Goal: Navigation & Orientation: Find specific page/section

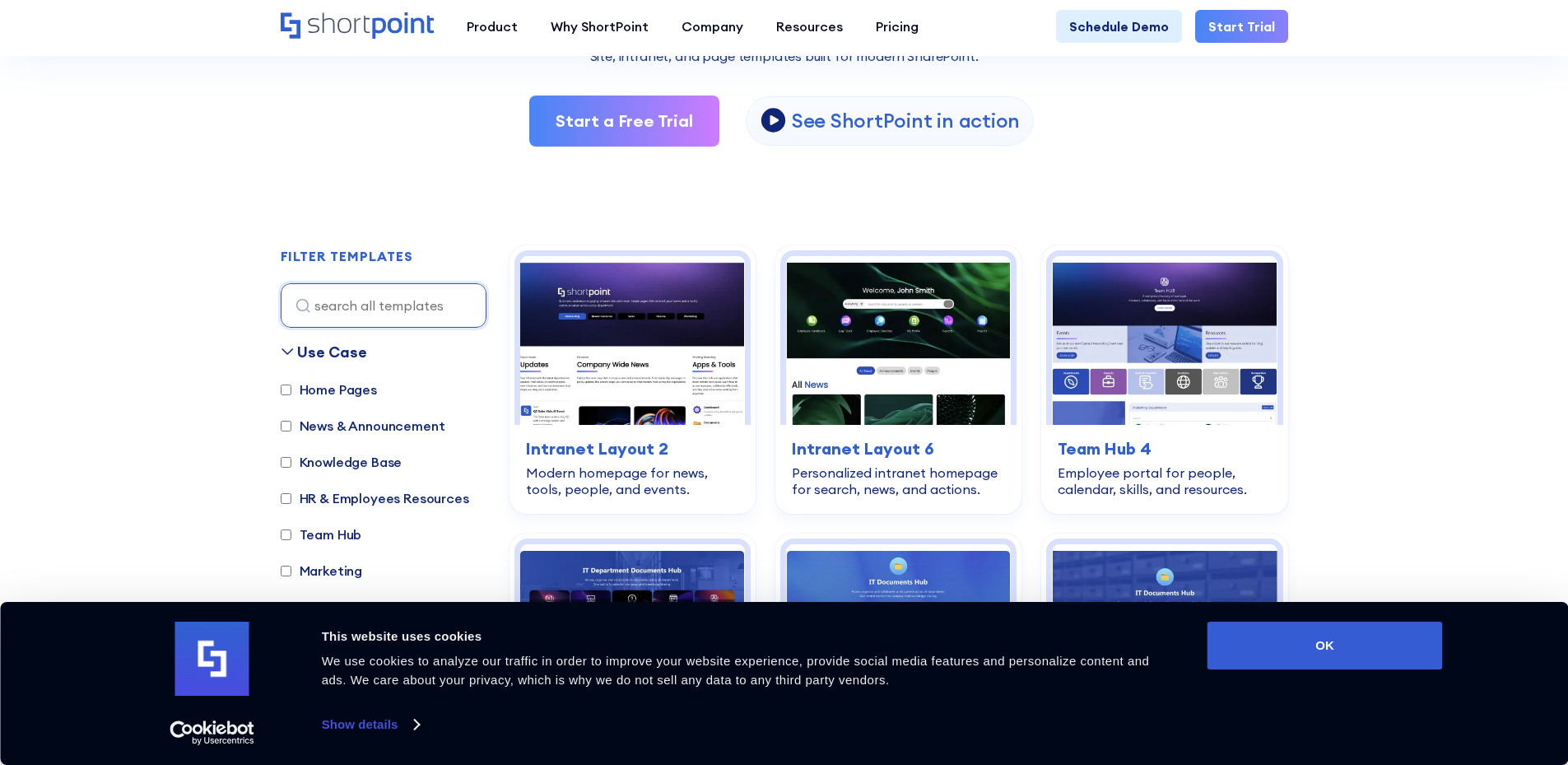
scroll to position [329, 0]
click at [1318, 649] on button "OK" at bounding box center [1325, 645] width 236 height 48
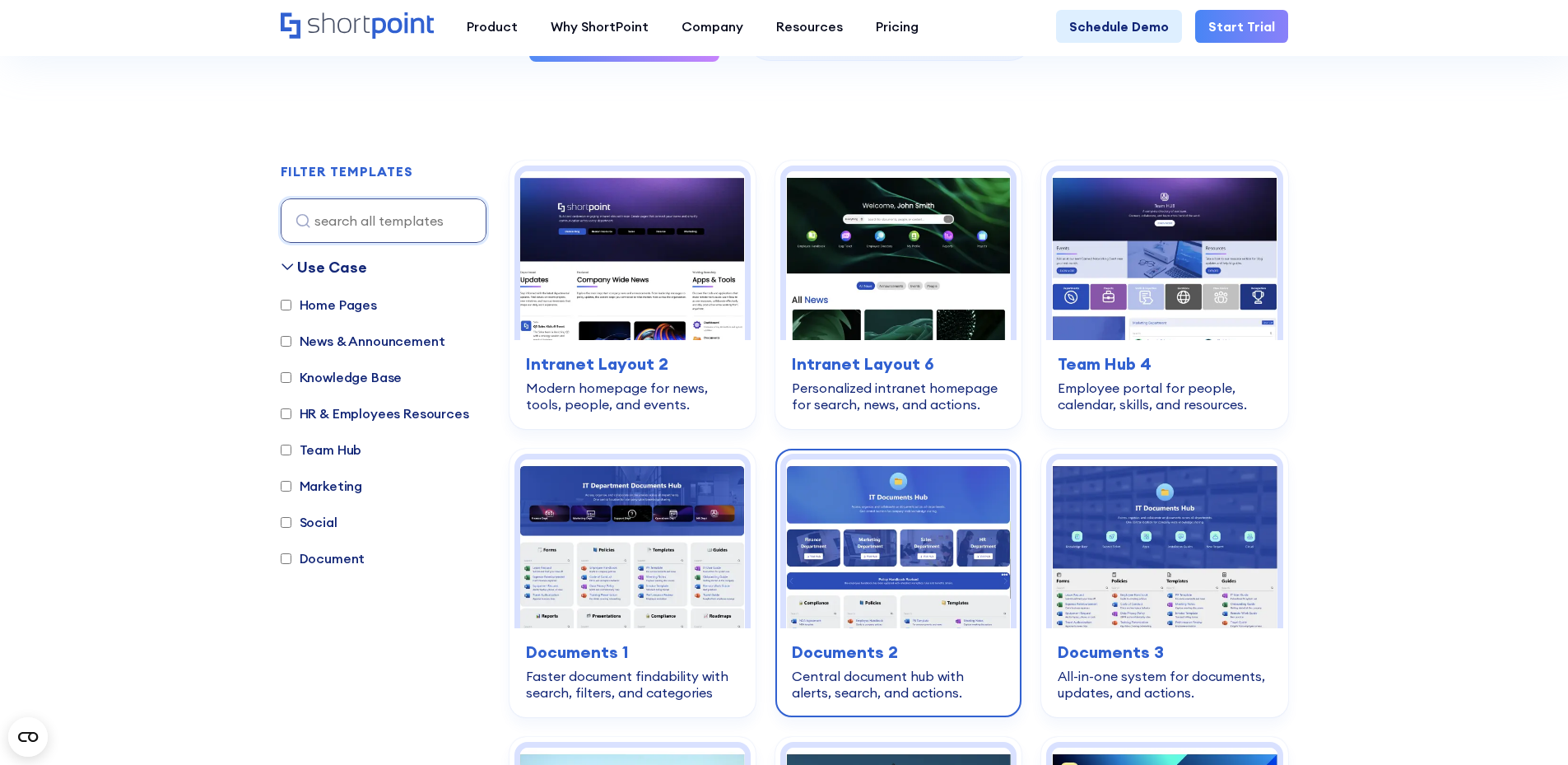
scroll to position [411, 0]
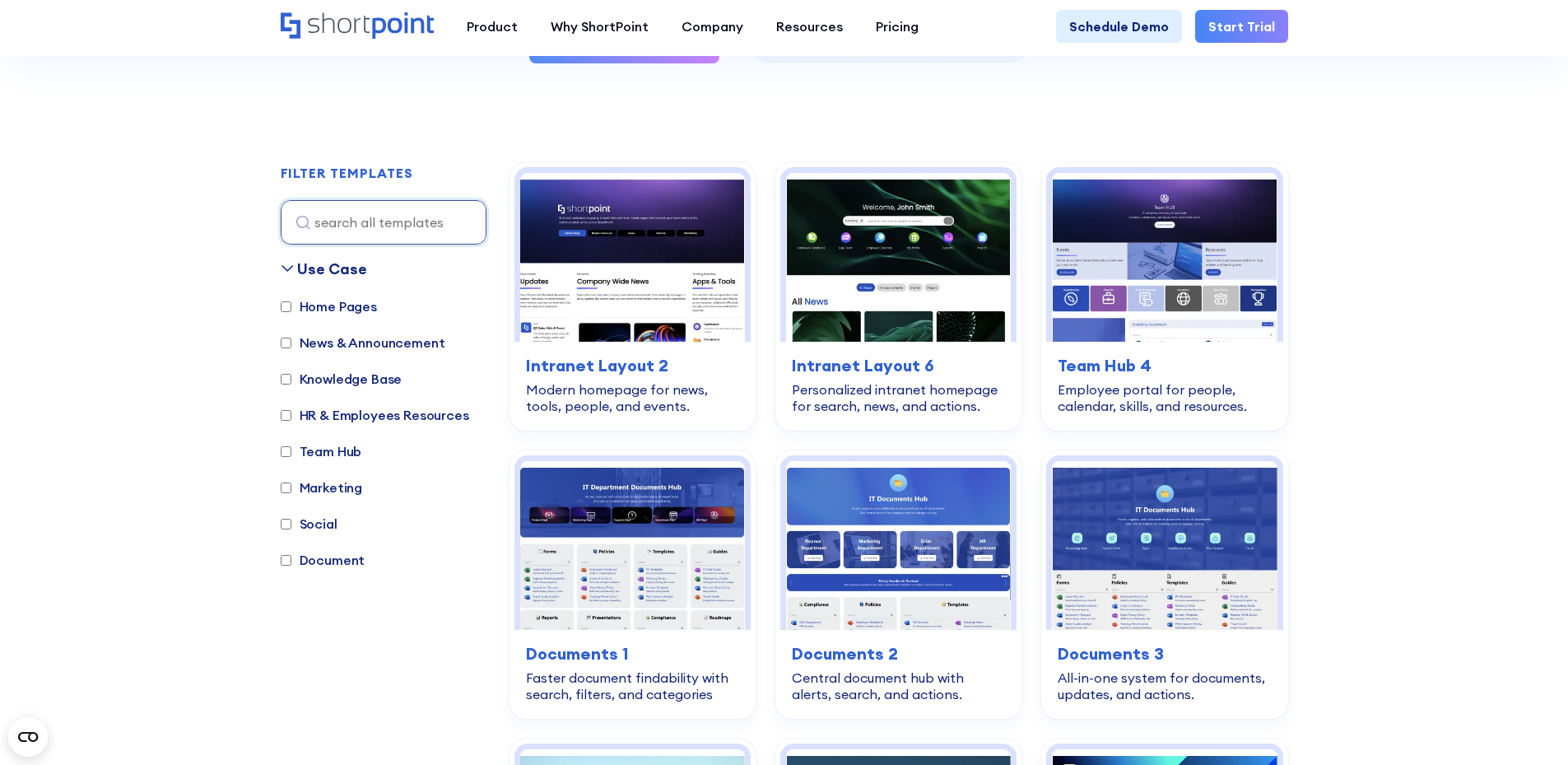
click at [309, 353] on label "News & Announcement" at bounding box center [363, 343] width 165 height 20
click at [292, 349] on input "News & Announcement" at bounding box center [286, 343] width 11 height 11
checkbox input "true"
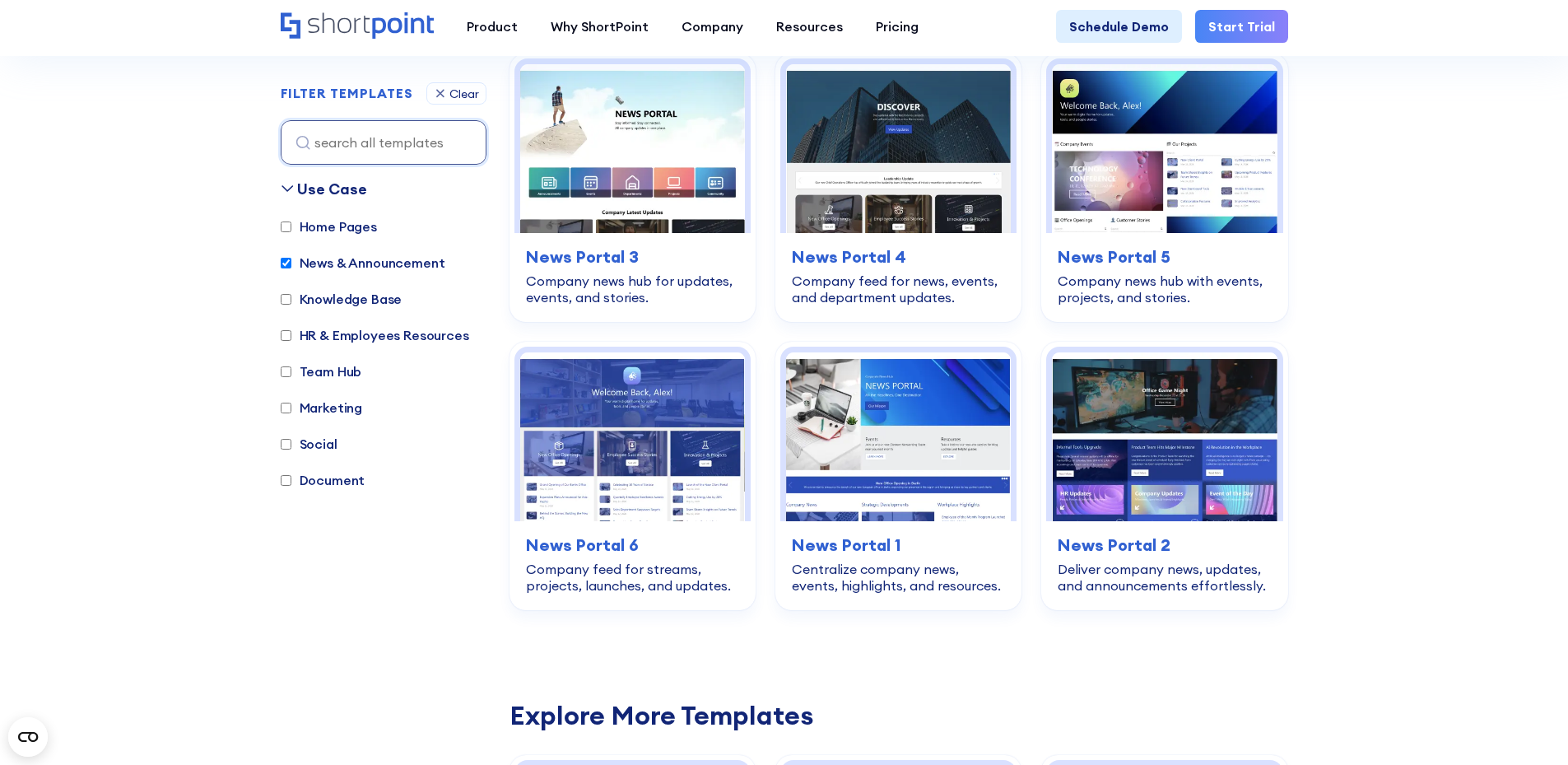
scroll to position [526, 0]
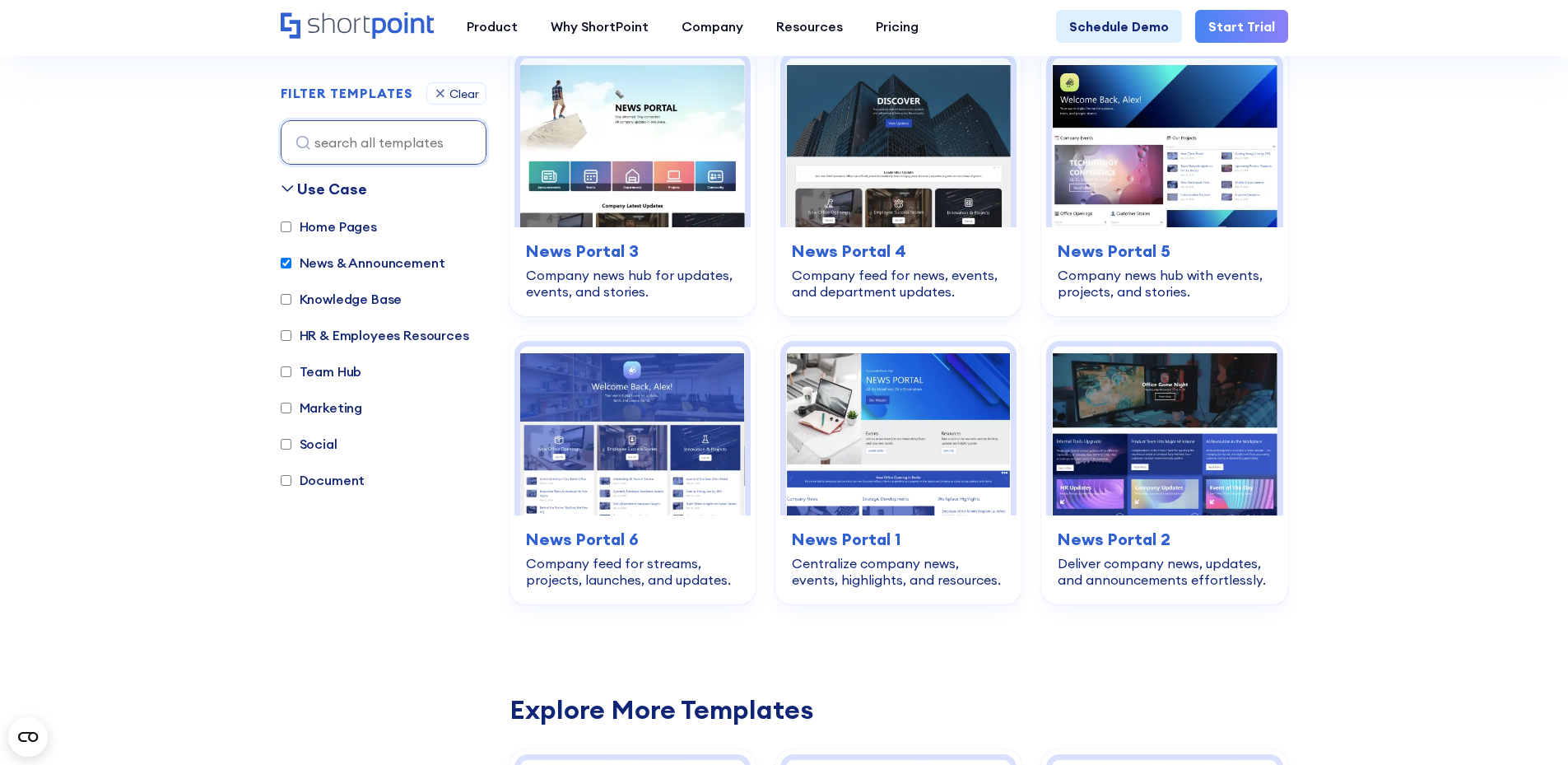
click at [341, 303] on label "Knowledge Base" at bounding box center [342, 299] width 122 height 20
click at [292, 303] on input "Knowledge Base" at bounding box center [286, 299] width 11 height 11
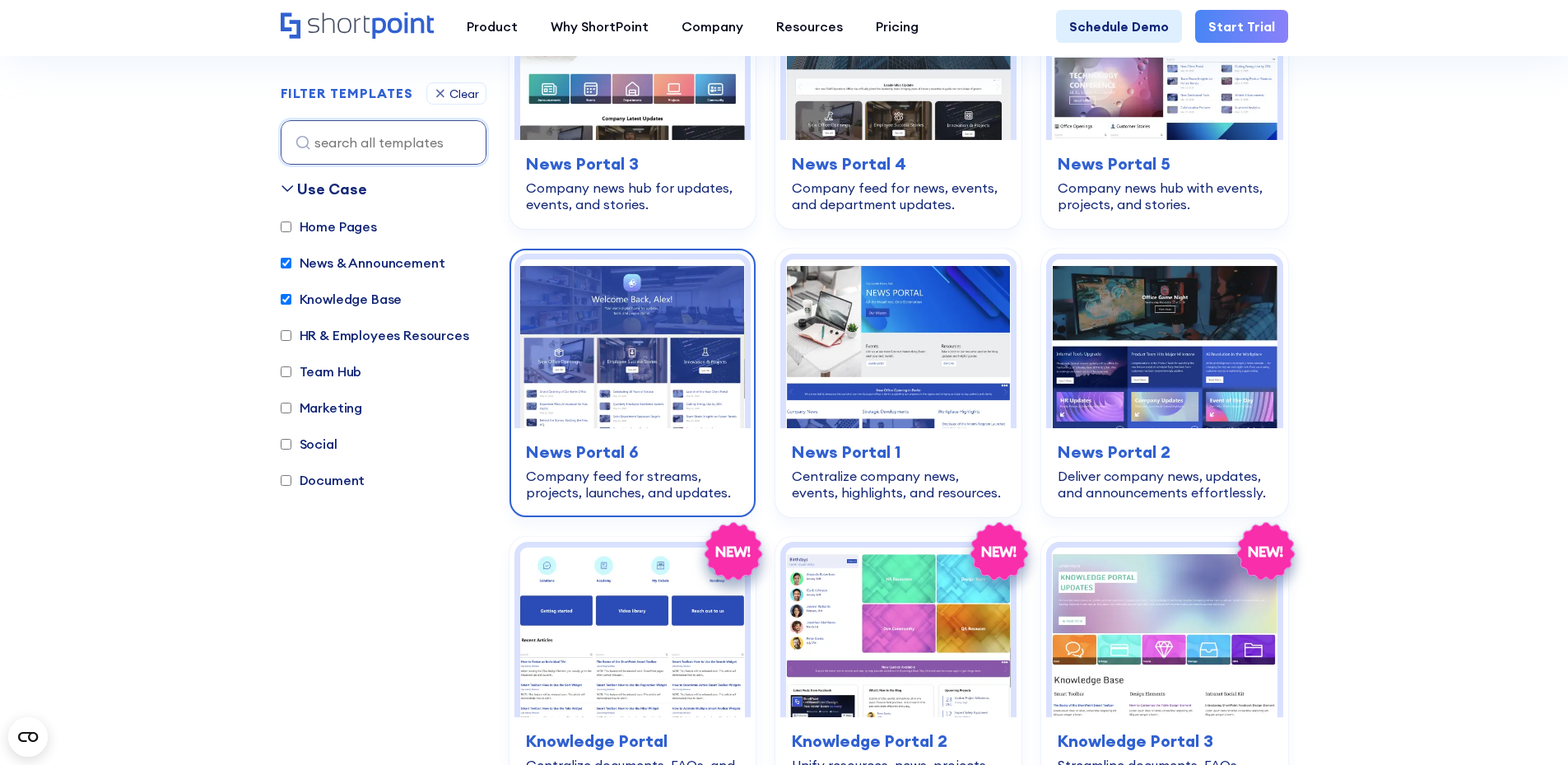
scroll to position [691, 0]
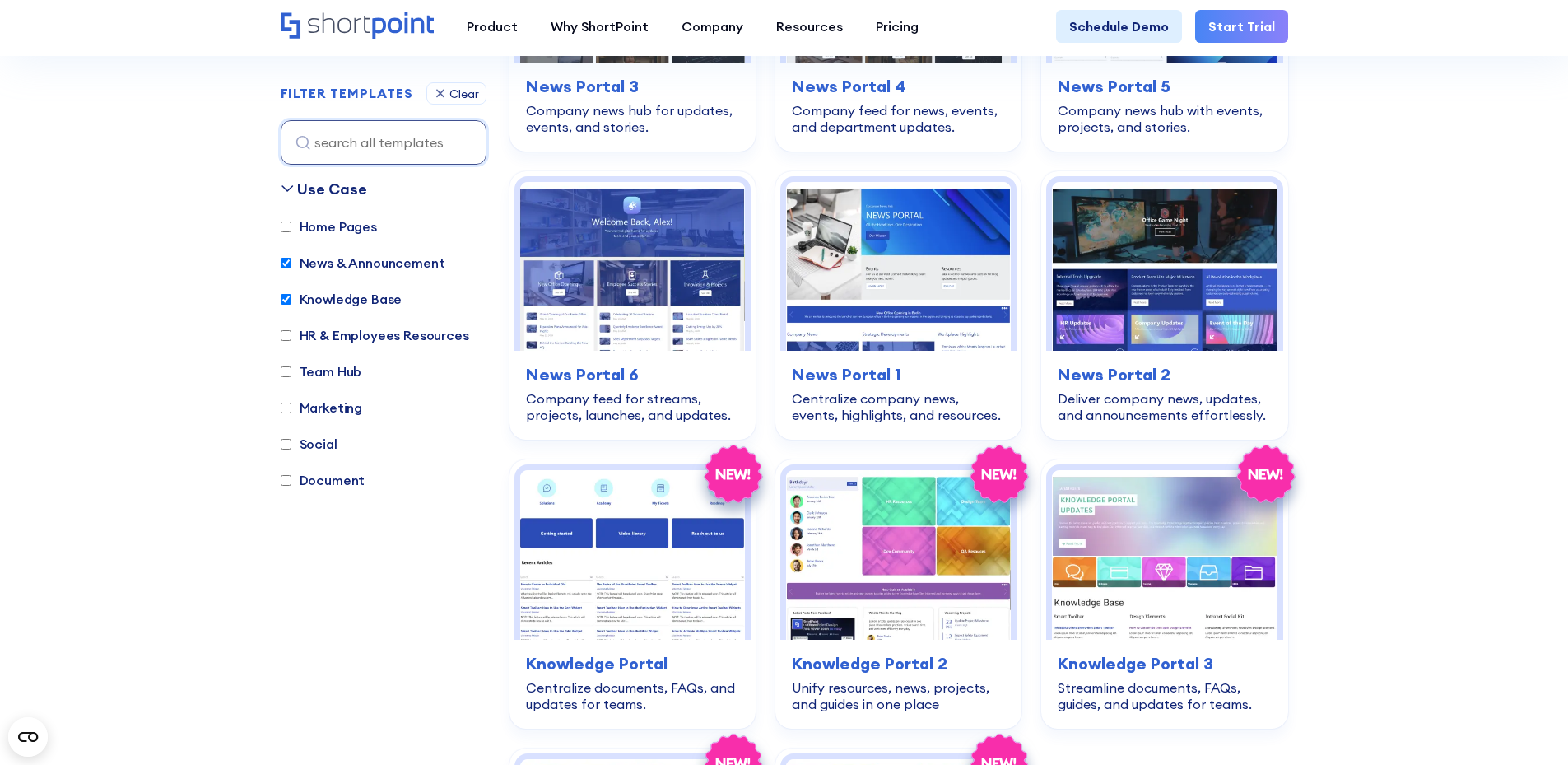
click at [281, 304] on input "Knowledge Base" at bounding box center [286, 299] width 11 height 11
checkbox input "false"
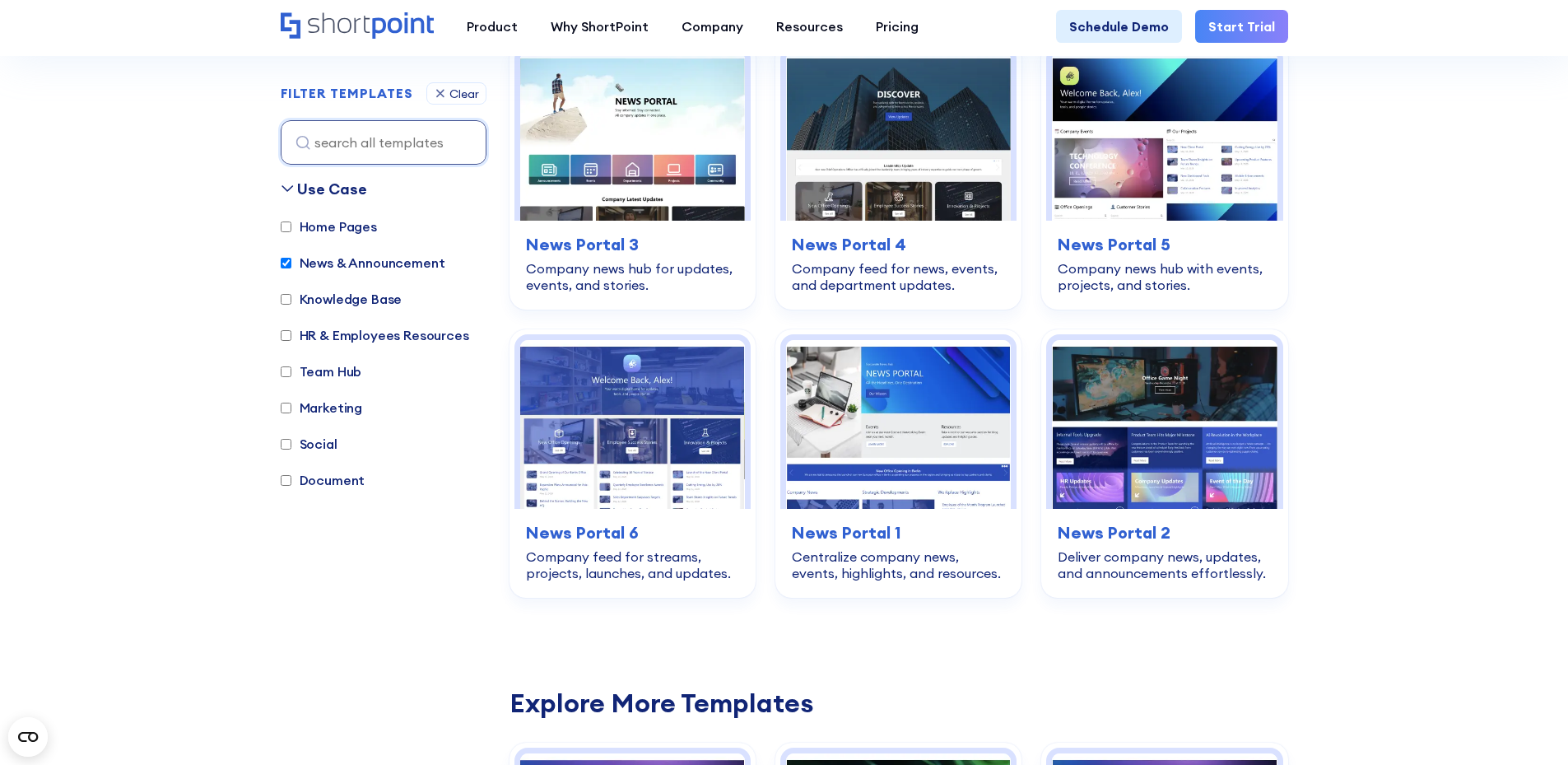
scroll to position [526, 0]
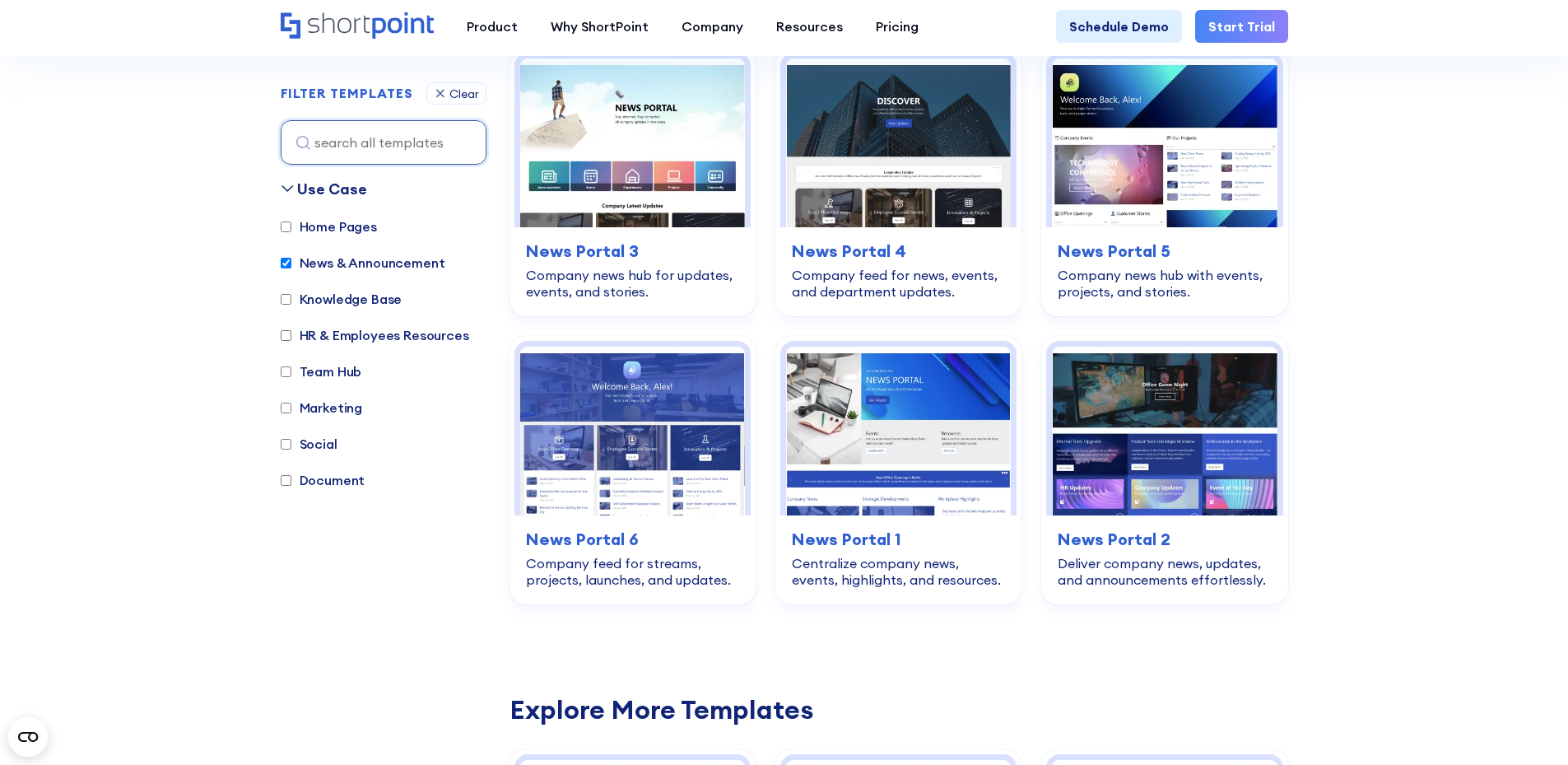
click at [320, 232] on label "Home Pages" at bounding box center [329, 227] width 96 height 20
click at [292, 232] on input "Home Pages" at bounding box center [286, 227] width 11 height 11
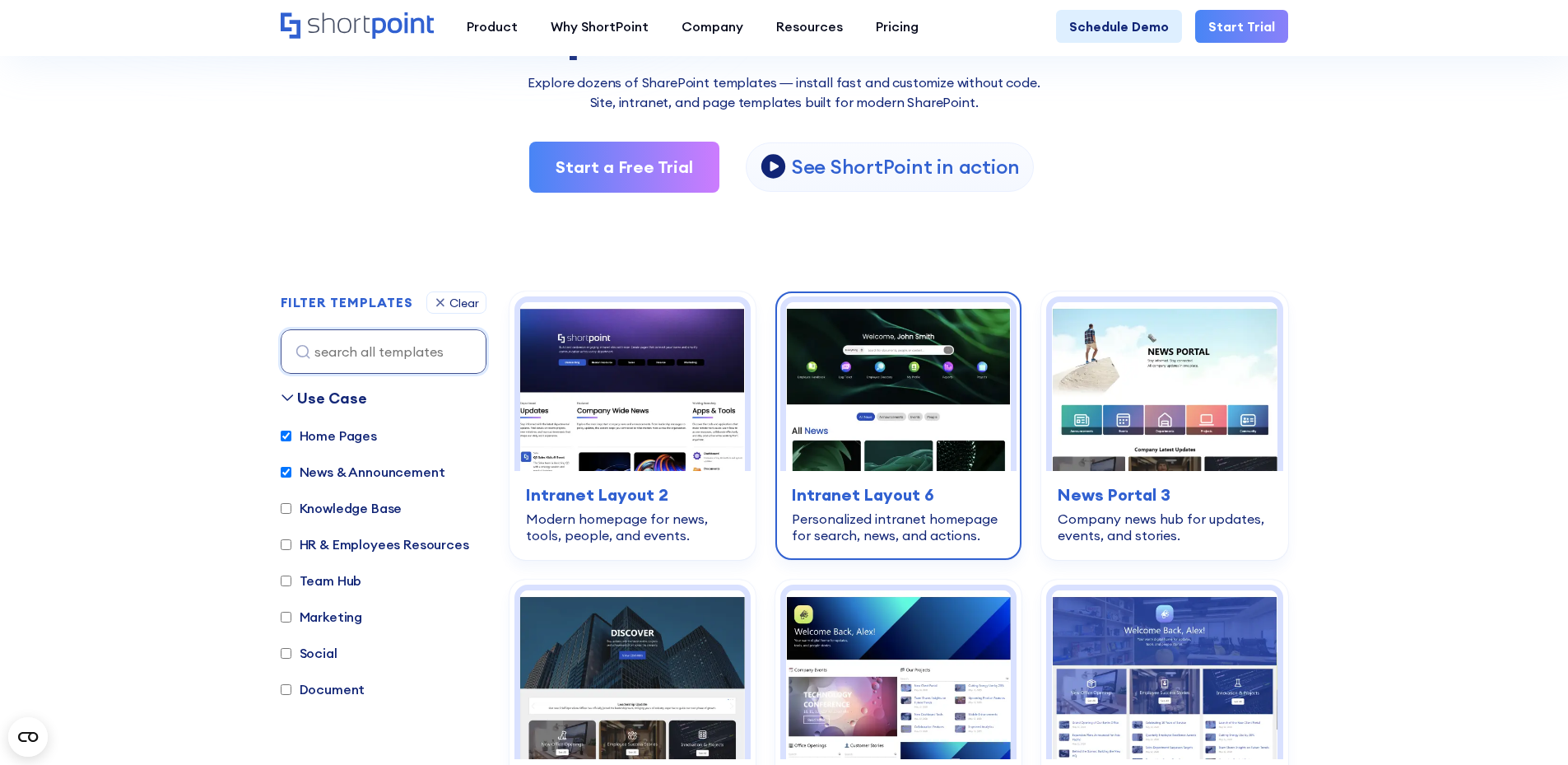
scroll to position [279, 0]
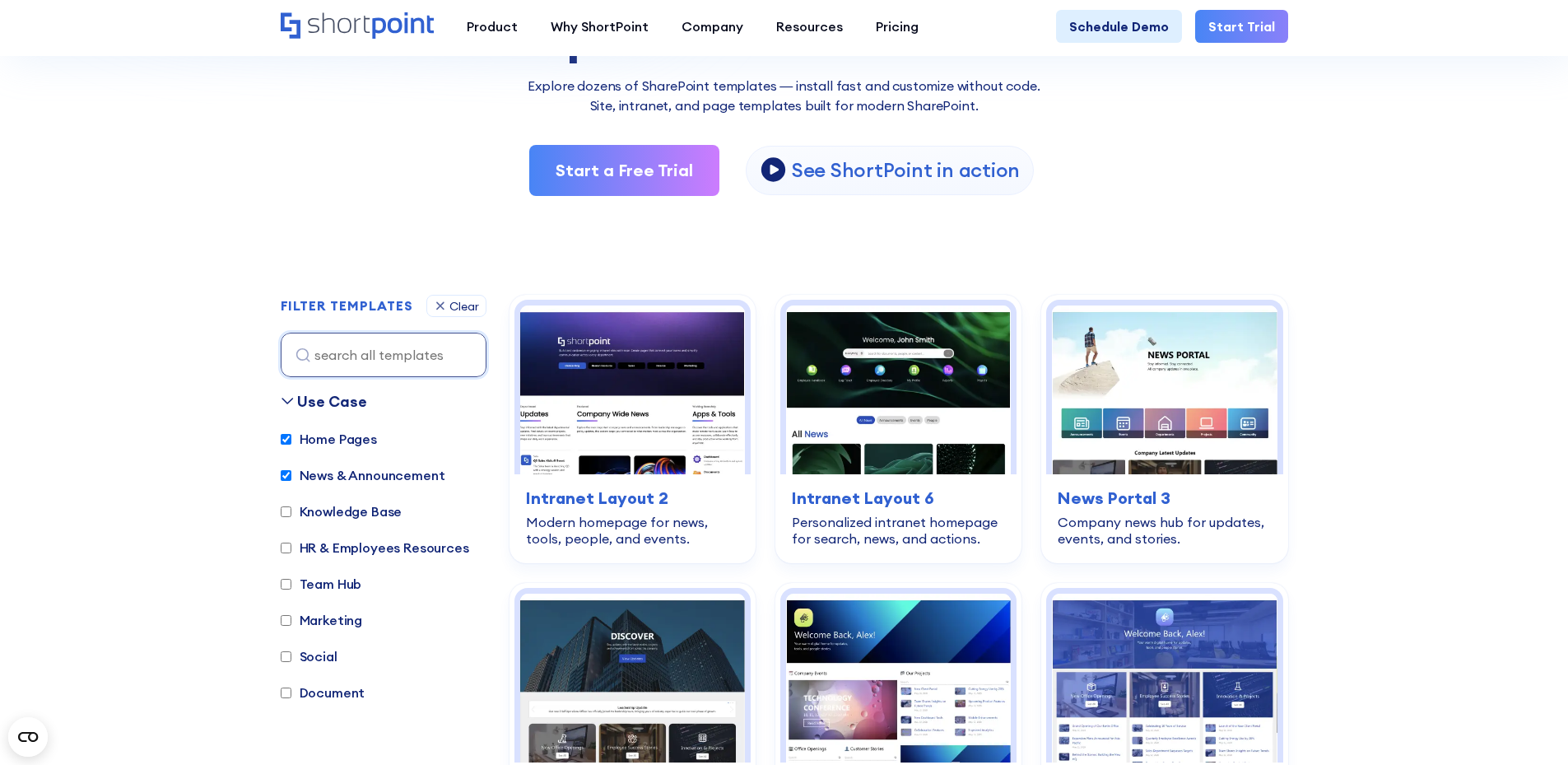
click at [281, 449] on label "Home Pages" at bounding box center [329, 439] width 96 height 20
click at [281, 445] on input "Home Pages" at bounding box center [286, 439] width 11 height 11
checkbox input "false"
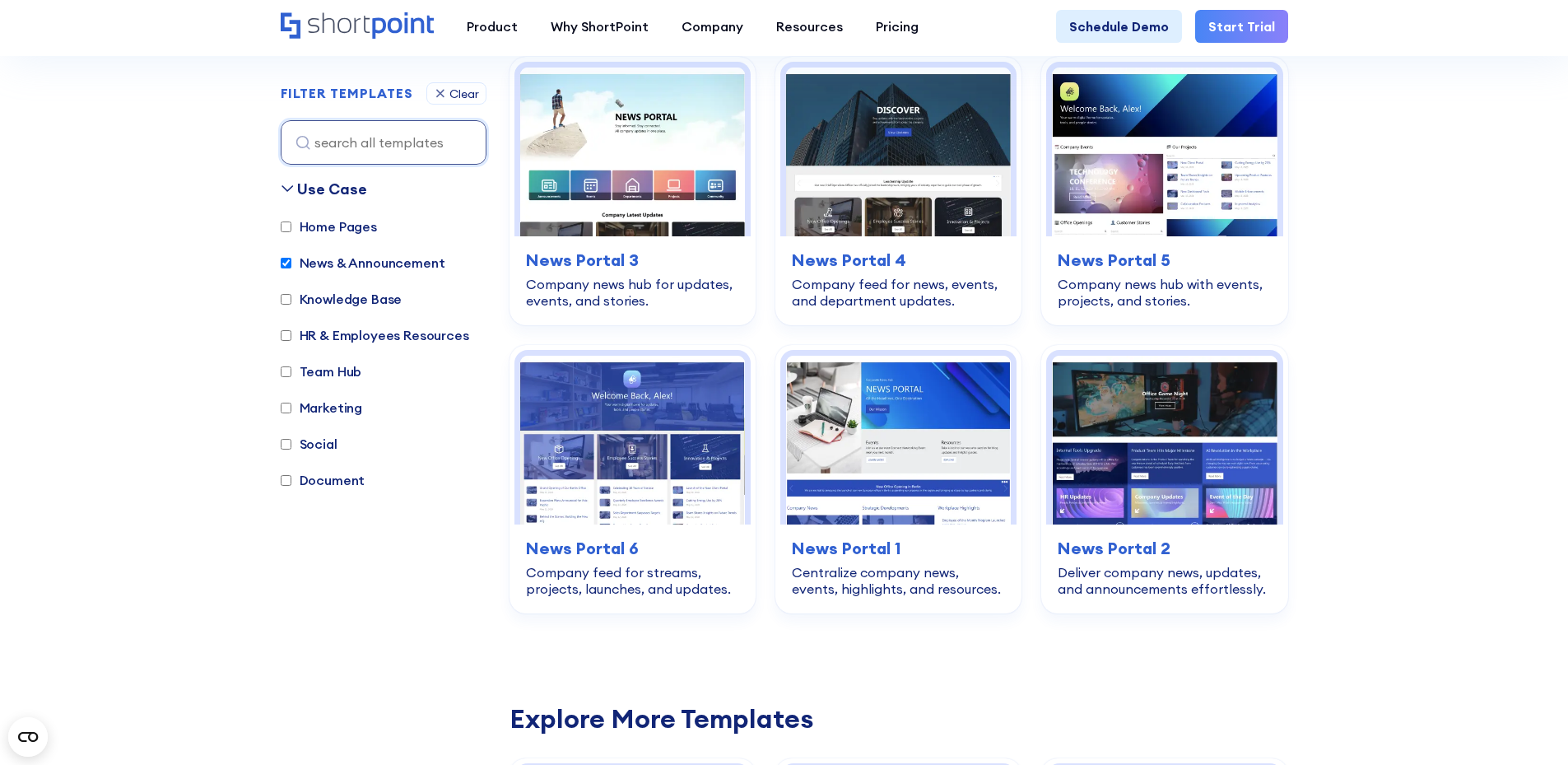
scroll to position [526, 0]
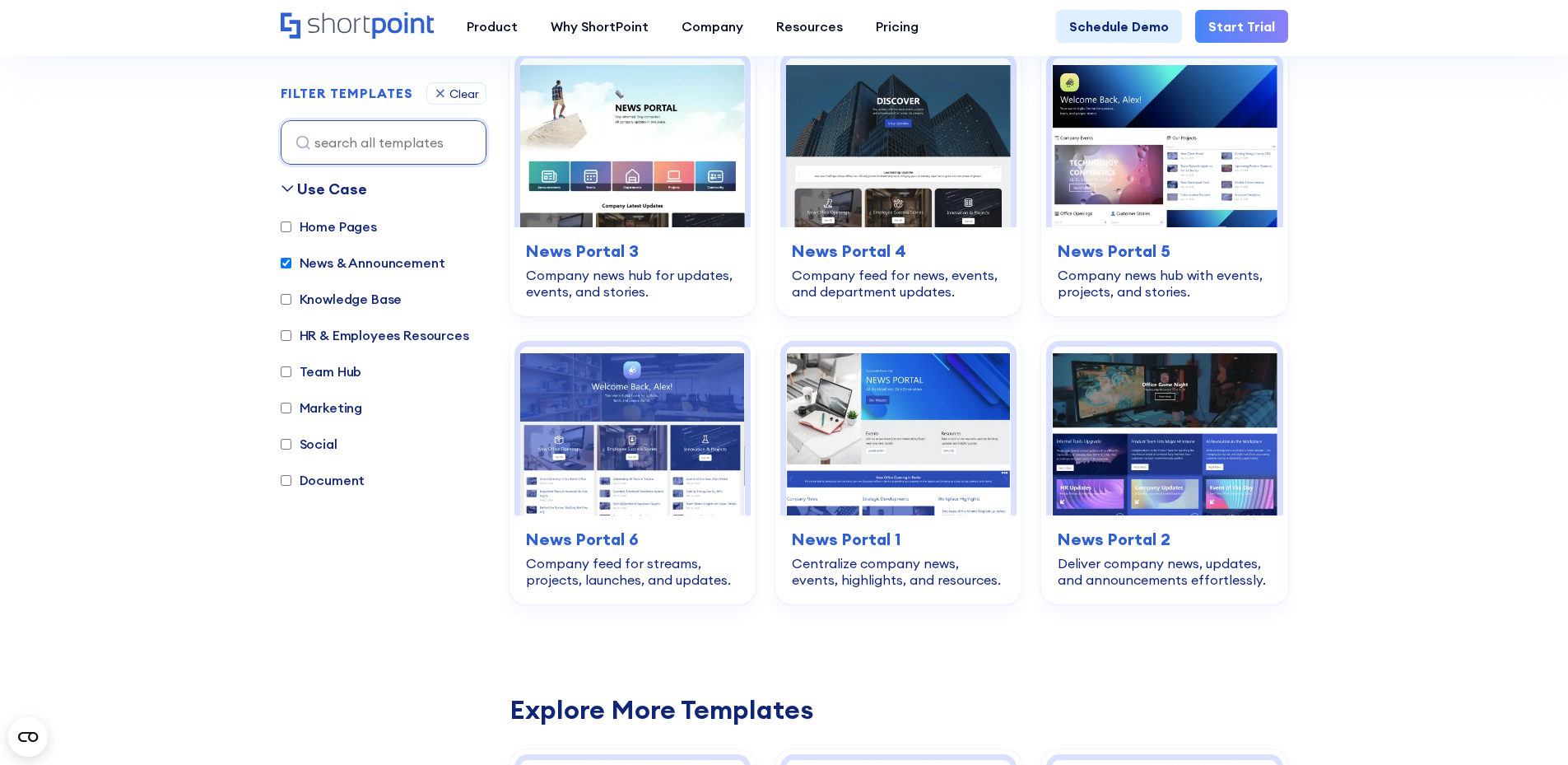
click at [281, 268] on input "News & Announcement" at bounding box center [286, 262] width 11 height 11
checkbox input "false"
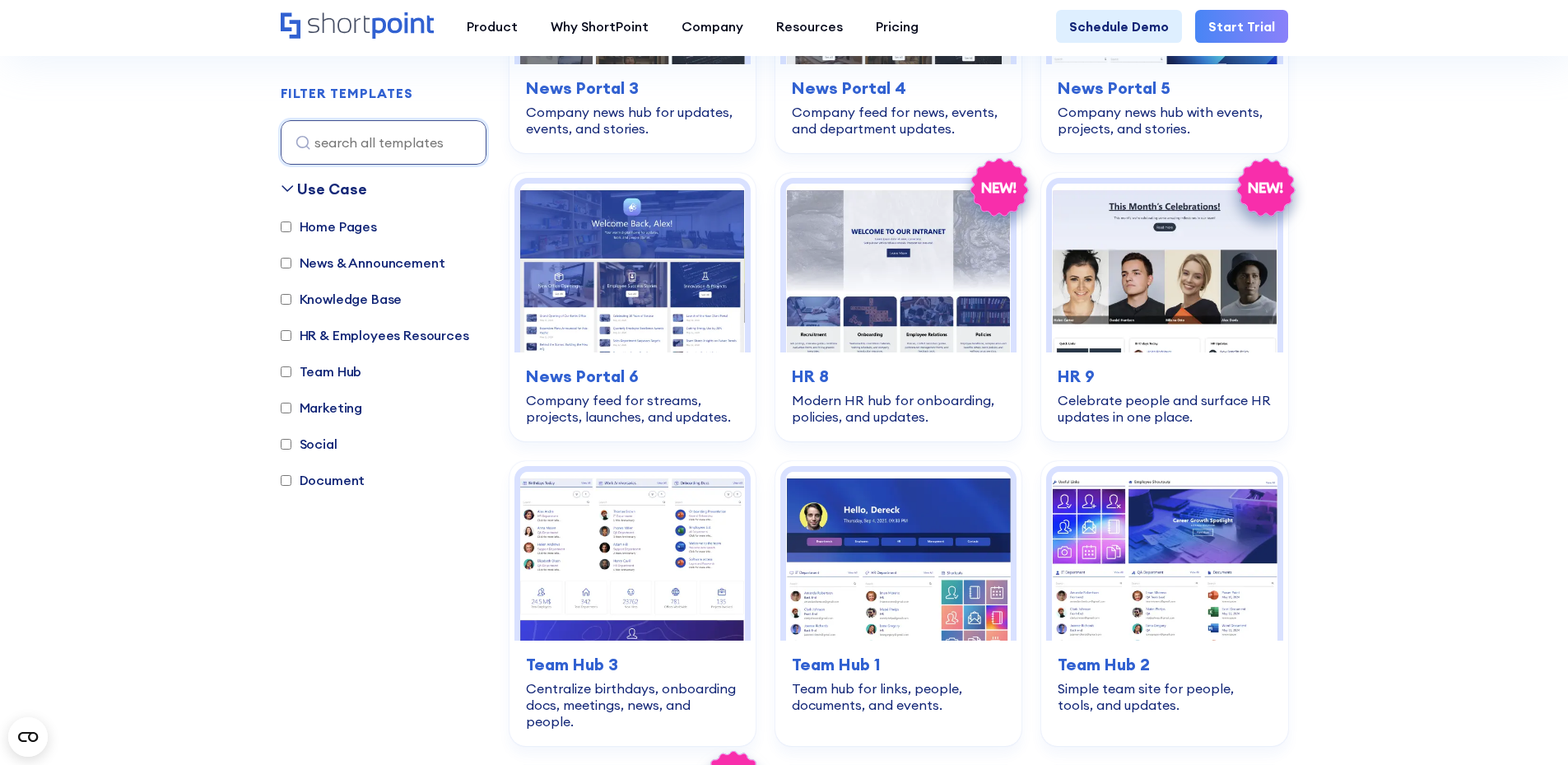
scroll to position [1349, 0]
